Goal: Task Accomplishment & Management: Complete application form

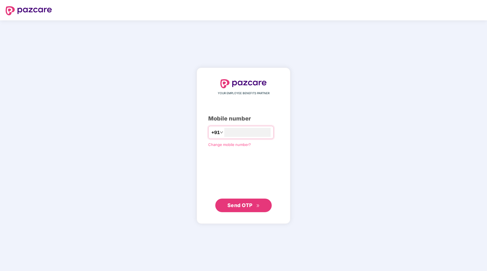
type input "**********"
click at [237, 208] on span "Send OTP" at bounding box center [244, 205] width 32 height 8
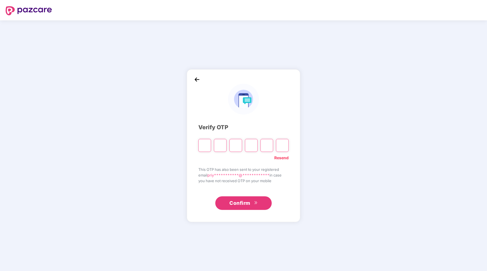
type input "*"
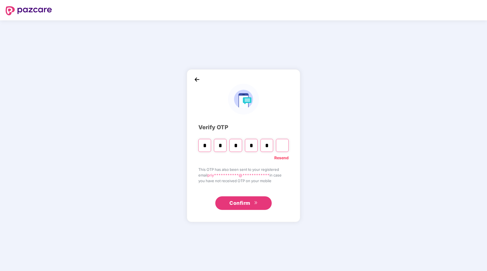
type input "*"
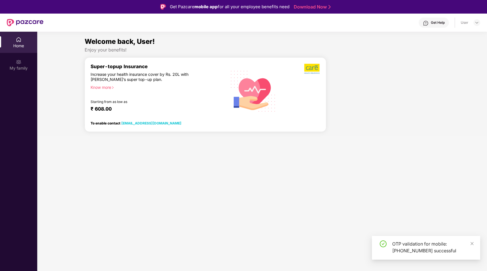
click at [65, 167] on section "Welcome back, User! Enjoy your benefits! Super-topup Insurance Increase your he…" at bounding box center [262, 167] width 450 height 271
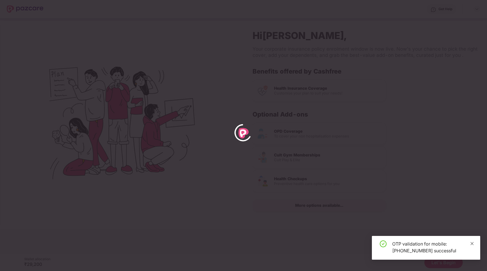
click at [473, 241] on icon "close" at bounding box center [473, 243] width 4 height 4
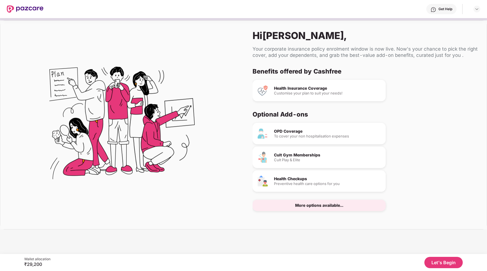
click at [302, 52] on div "Your corporate insurance policy enrolment window is now live. Now's your chance…" at bounding box center [365, 52] width 225 height 12
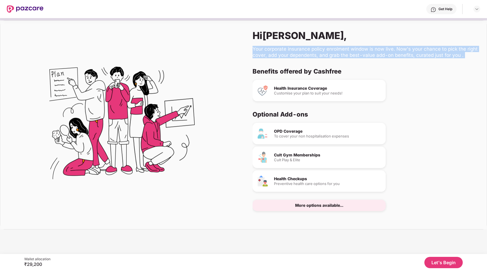
click at [320, 52] on div "Your corporate insurance policy enrolment window is now live. Now's your chance…" at bounding box center [365, 52] width 225 height 12
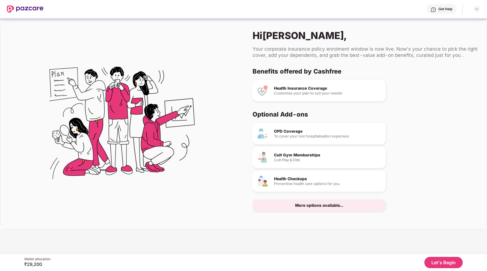
click at [320, 52] on div "Your corporate insurance policy enrolment window is now live. Now's your chance…" at bounding box center [365, 52] width 225 height 12
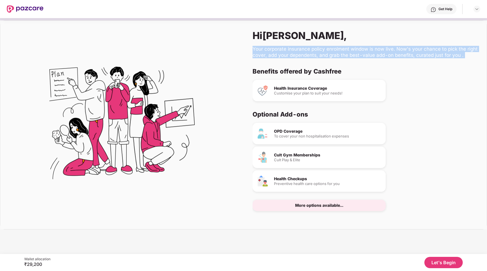
click at [320, 52] on div "Your corporate insurance policy enrolment window is now live. Now's your chance…" at bounding box center [365, 52] width 225 height 12
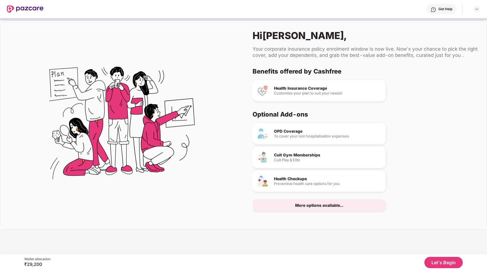
click at [320, 52] on div "Your corporate insurance policy enrolment window is now live. Now's your chance…" at bounding box center [365, 52] width 225 height 12
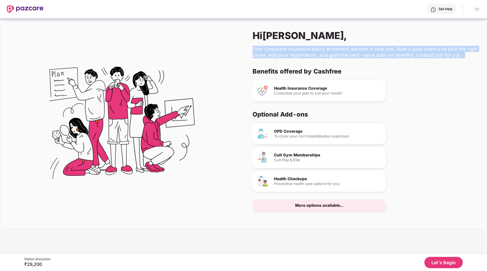
click at [420, 86] on div "Health Insurance Coverage Customise your plan to suit your needs!" at bounding box center [363, 90] width 221 height 21
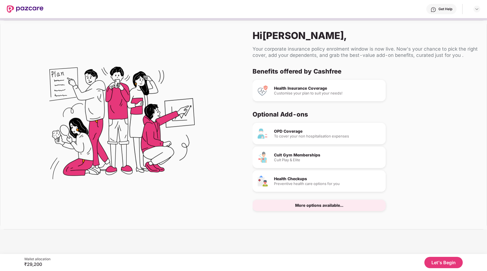
click at [321, 136] on div "To cover your non hospitalisation expenses" at bounding box center [327, 136] width 107 height 4
click at [331, 162] on div "Cult Gym Memberships Cult Play & Elite" at bounding box center [319, 156] width 133 height 21
click at [435, 258] on button "Let's Begin" at bounding box center [444, 261] width 38 height 11
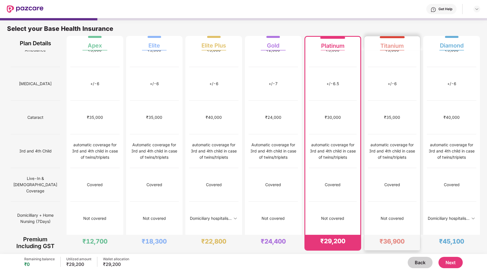
scroll to position [253, 0]
click at [473, 215] on img at bounding box center [473, 217] width 5 height 5
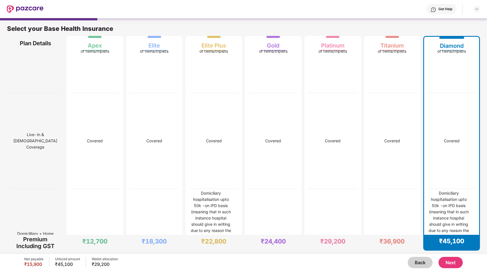
scroll to position [1016, 0]
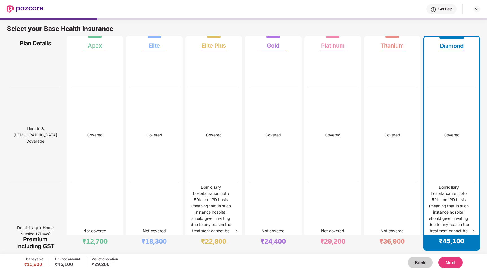
click at [474, 228] on img at bounding box center [473, 230] width 5 height 5
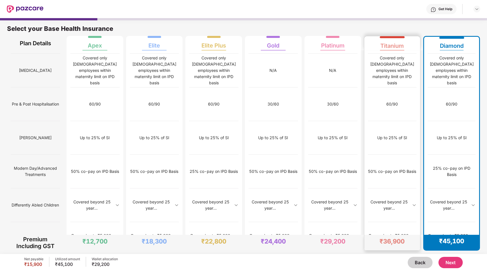
scroll to position [3, 0]
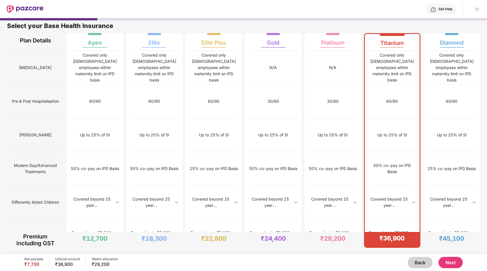
click at [449, 263] on button "Next" at bounding box center [451, 261] width 24 height 11
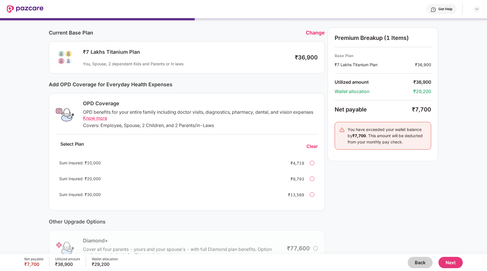
scroll to position [16, 0]
click at [8, 152] on div "Current Base Plan Change ₹7 Lakhs Titanium Plan You, Spouse, 2 dependent Kids a…" at bounding box center [243, 164] width 487 height 299
click at [117, 110] on div "OPD benefits for your entire family including doctor visits, diagnostics, pharm…" at bounding box center [200, 115] width 235 height 12
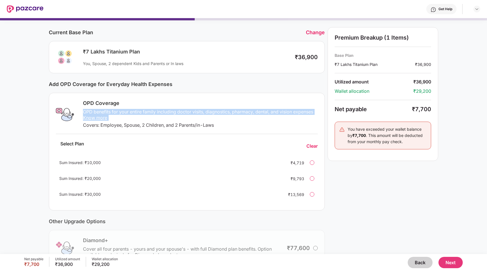
click at [117, 110] on div "OPD benefits for your entire family including doctor visits, diagnostics, pharm…" at bounding box center [200, 115] width 235 height 12
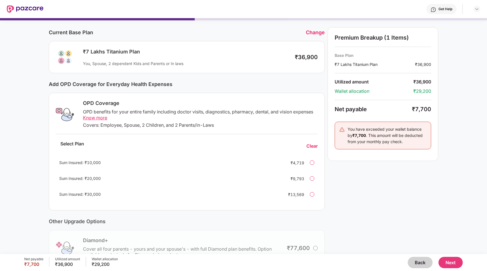
click at [312, 162] on div at bounding box center [312, 162] width 5 height 5
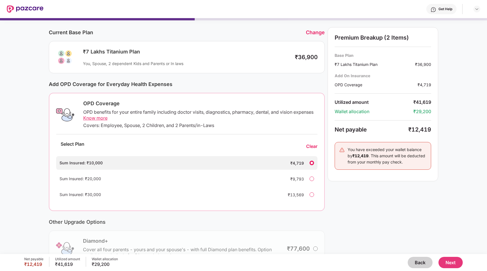
click at [312, 162] on div at bounding box center [312, 162] width 5 height 5
click at [315, 146] on div "Clear" at bounding box center [311, 146] width 11 height 6
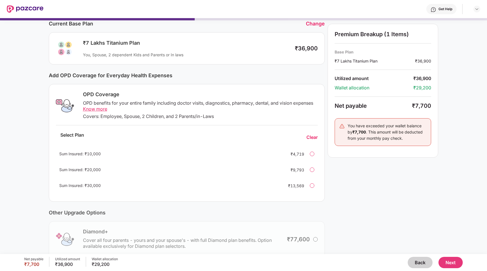
scroll to position [13, 0]
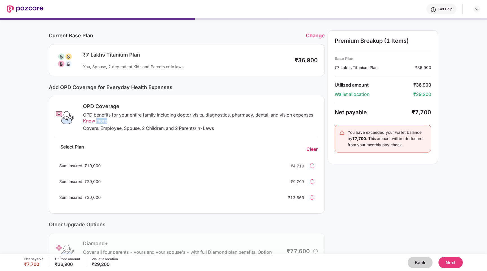
click at [90, 121] on span "Know more" at bounding box center [95, 121] width 24 height 6
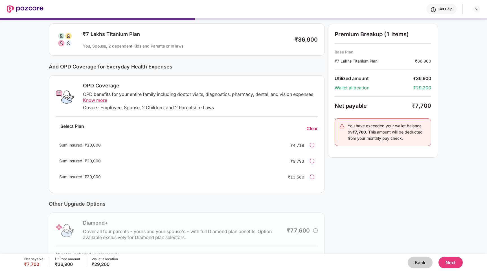
scroll to position [76, 0]
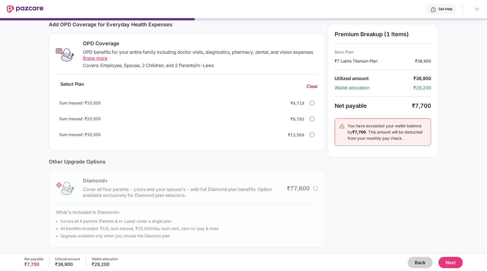
click at [450, 265] on button "Next" at bounding box center [451, 261] width 24 height 11
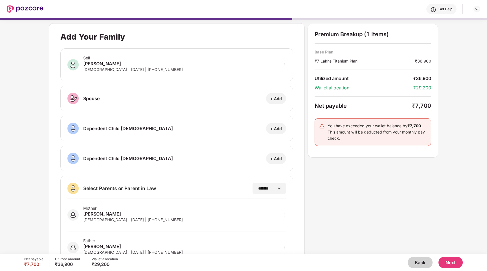
scroll to position [23, 0]
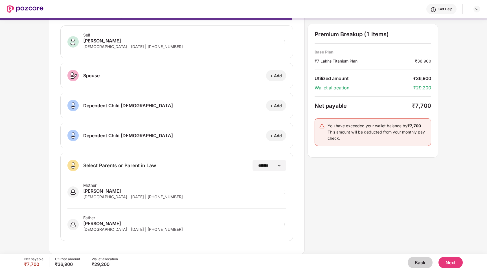
click at [177, 223] on div "Father [PERSON_NAME] [DEMOGRAPHIC_DATA] | [DATE] | [PHONE_NUMBER]" at bounding box center [176, 220] width 219 height 25
click at [284, 192] on icon "more" at bounding box center [284, 192] width 4 height 4
click at [317, 199] on div "**********" at bounding box center [244, 127] width 390 height 254
click at [458, 260] on button "Next" at bounding box center [451, 261] width 24 height 11
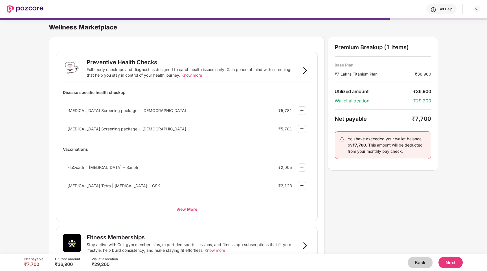
scroll to position [6, 0]
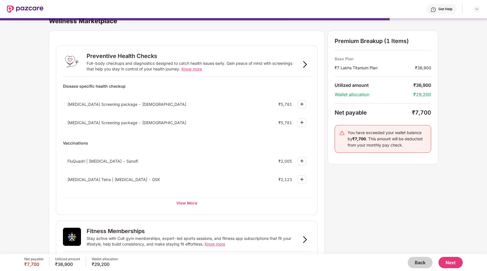
click at [145, 65] on div "Full-body checkups and diagnostics designed to catch health issues early. Gain …" at bounding box center [193, 65] width 213 height 11
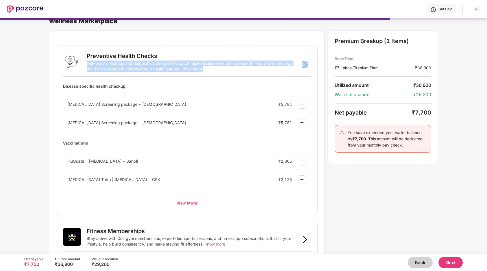
click at [145, 65] on div "Full-body checkups and diagnostics designed to catch health issues early. Gain …" at bounding box center [193, 65] width 213 height 11
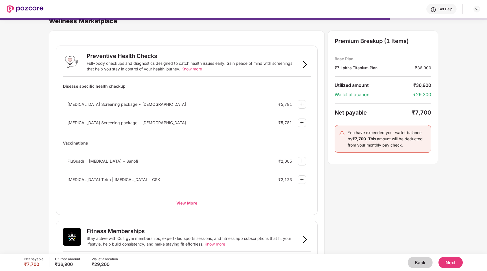
click at [145, 65] on div "Full-body checkups and diagnostics designed to catch health issues early. Gain …" at bounding box center [193, 65] width 213 height 11
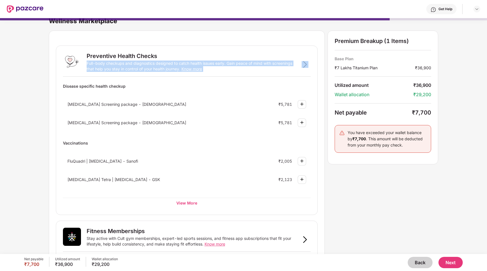
click at [145, 65] on div "Full-body checkups and diagnostics designed to catch health issues early. Gain …" at bounding box center [193, 65] width 213 height 11
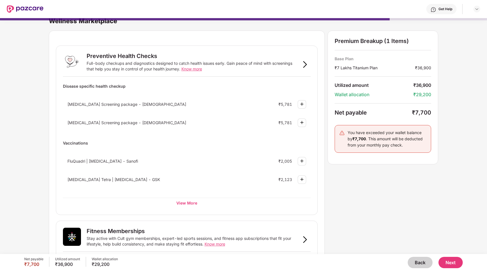
click at [145, 65] on div "Full-body checkups and diagnostics designed to catch health issues early. Gain …" at bounding box center [193, 65] width 213 height 11
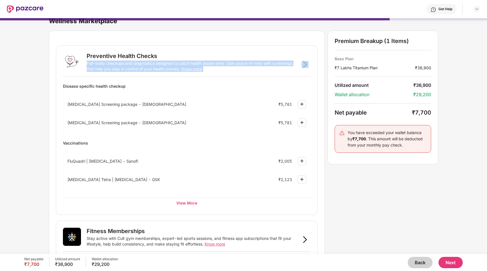
click at [145, 65] on div "Full-body checkups and diagnostics designed to catch health issues early. Gain …" at bounding box center [193, 65] width 213 height 11
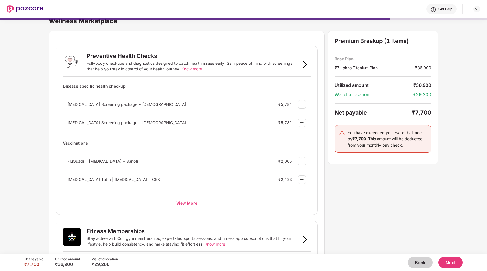
click at [145, 65] on div "Full-body checkups and diagnostics designed to catch health issues early. Gain …" at bounding box center [193, 65] width 213 height 11
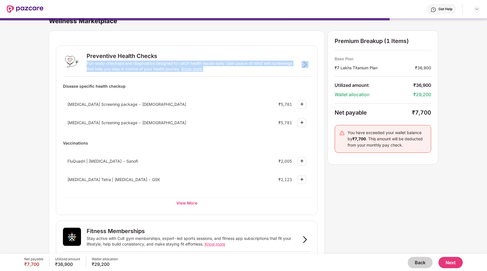
click at [145, 65] on div "Full-body checkups and diagnostics designed to catch health issues early. Gain …" at bounding box center [193, 65] width 213 height 11
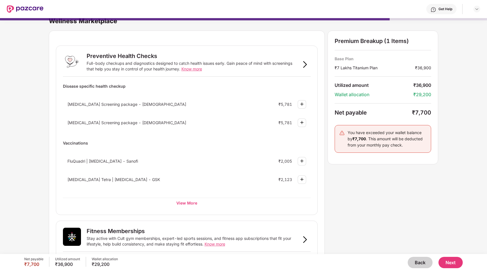
click at [145, 65] on div "Full-body checkups and diagnostics designed to catch health issues early. Gain …" at bounding box center [193, 65] width 213 height 11
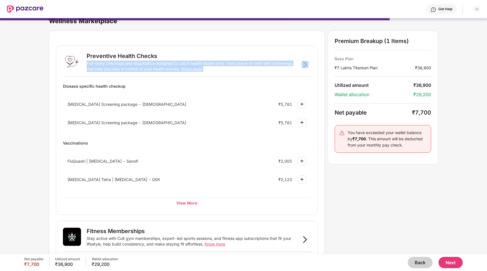
click at [34, 146] on div "Wellness Marketplace Preventive Health Checks Full-body checkups and diagnostic…" at bounding box center [243, 127] width 487 height 236
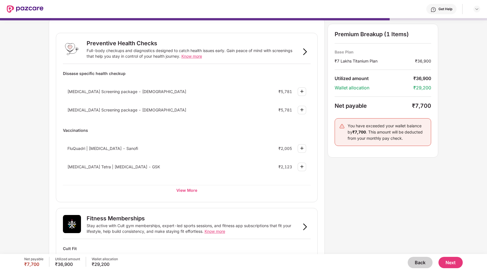
scroll to position [13, 0]
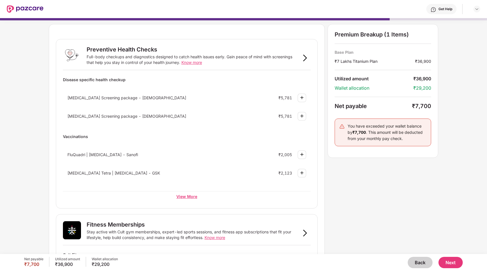
click at [190, 196] on div "View More" at bounding box center [187, 196] width 248 height 10
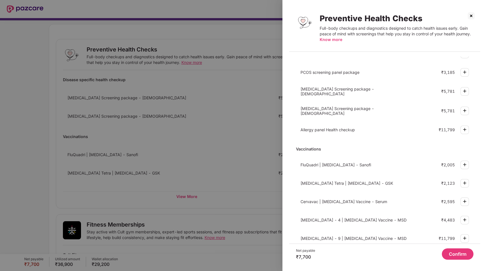
scroll to position [108, 0]
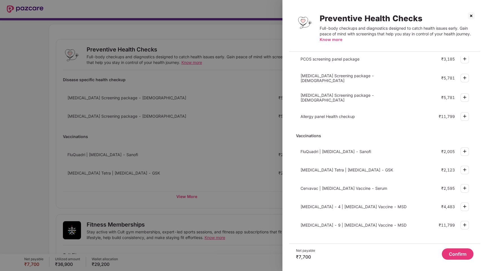
click at [470, 16] on img at bounding box center [471, 15] width 9 height 9
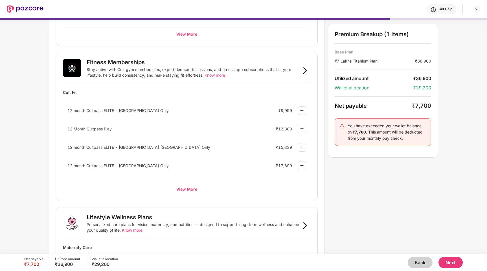
scroll to position [175, 0]
click at [188, 187] on div "View More" at bounding box center [187, 188] width 248 height 10
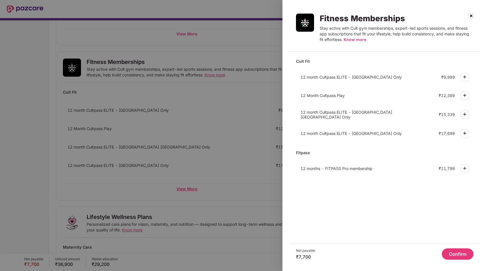
scroll to position [0, 0]
click at [471, 14] on img at bounding box center [471, 15] width 9 height 9
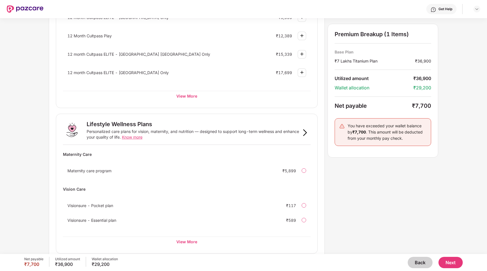
scroll to position [275, 0]
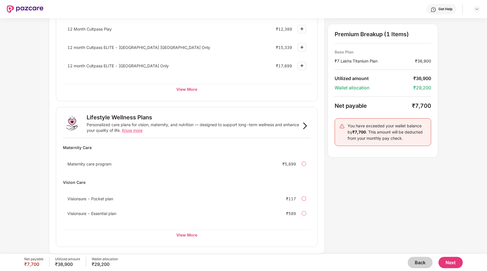
click at [448, 260] on button "Next" at bounding box center [451, 261] width 24 height 11
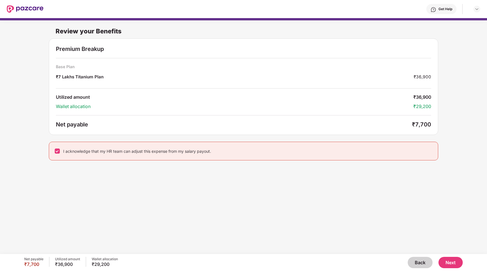
click at [459, 264] on button "Next" at bounding box center [451, 261] width 24 height 11
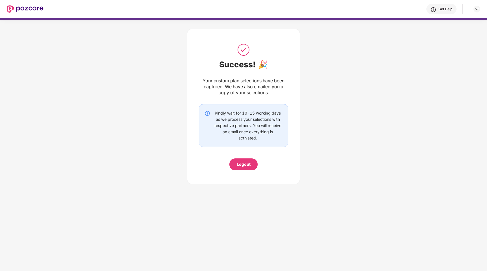
click at [239, 82] on div "Your custom plan selections have been captured. We have also emailed you a copy…" at bounding box center [244, 87] width 90 height 18
click at [247, 88] on div "Your custom plan selections have been captured. We have also emailed you a copy…" at bounding box center [244, 87] width 90 height 18
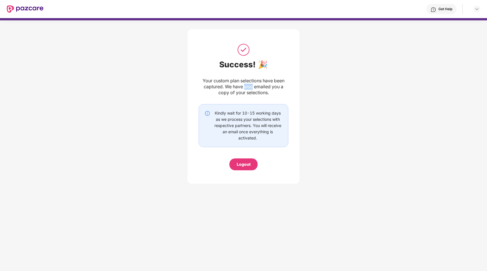
click at [247, 88] on div "Your custom plan selections have been captured. We have also emailed you a copy…" at bounding box center [244, 87] width 90 height 18
click at [248, 163] on div "Logout" at bounding box center [244, 164] width 14 height 6
